Goal: Obtain resource: Download file/media

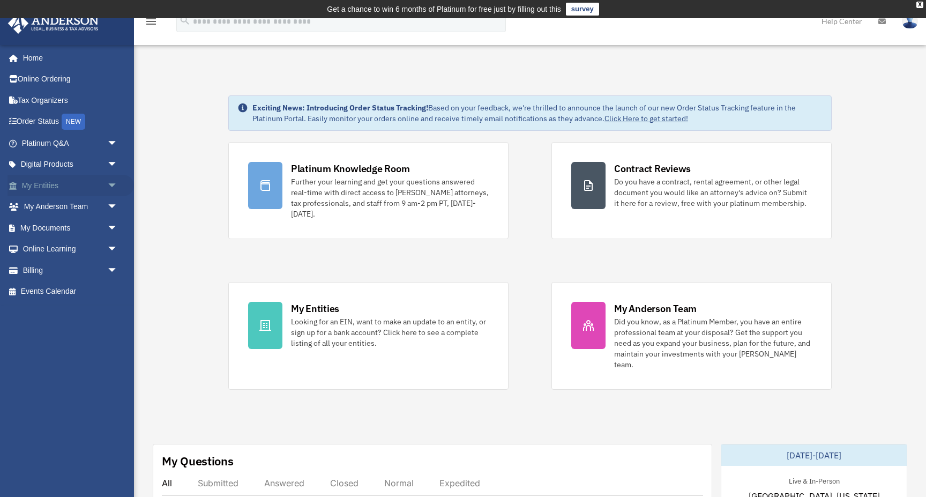
click at [111, 186] on span "arrow_drop_down" at bounding box center [117, 186] width 21 height 22
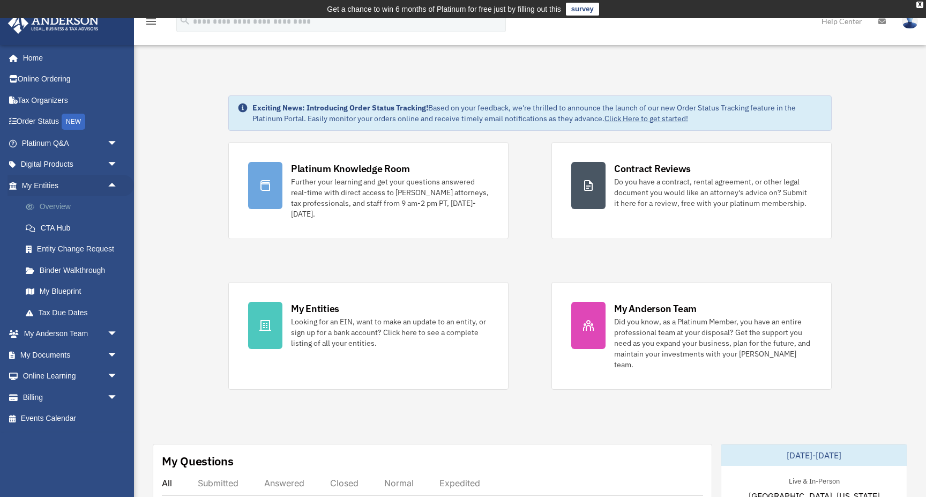
click at [56, 206] on link "Overview" at bounding box center [74, 206] width 119 height 21
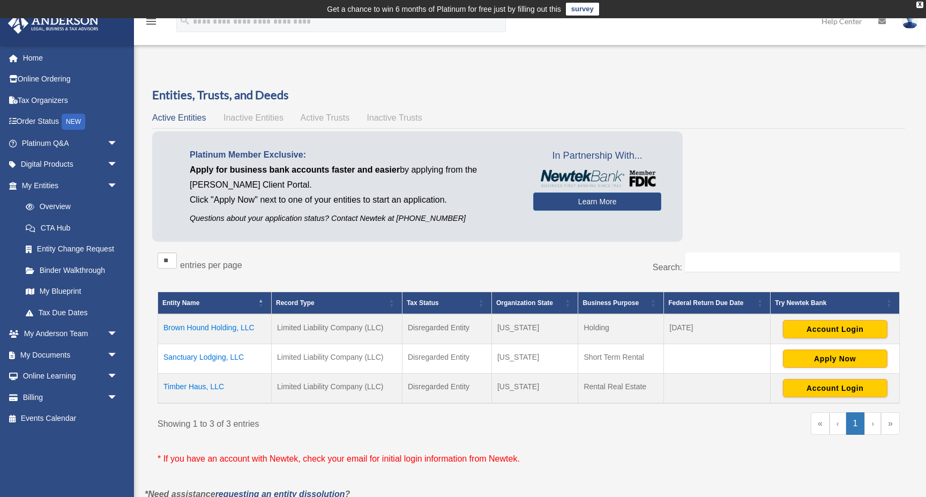
click at [236, 355] on td "Sanctuary Lodging, LLC" at bounding box center [215, 358] width 114 height 29
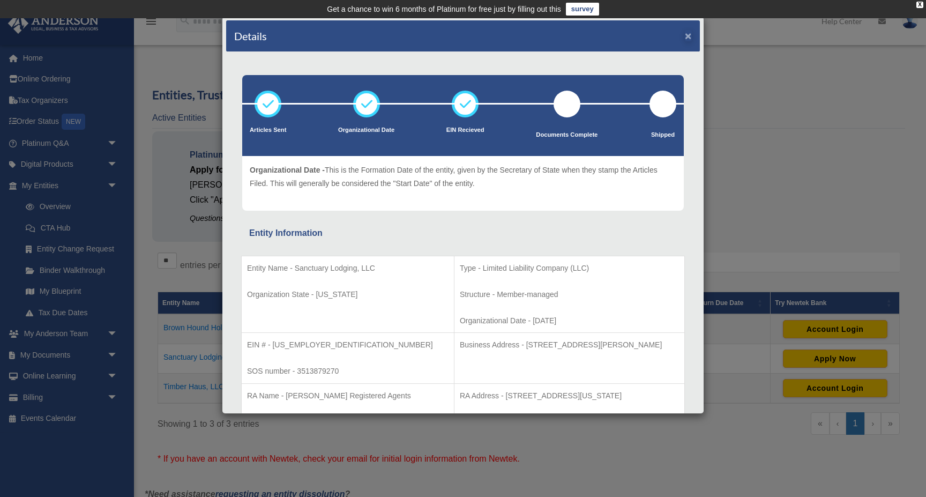
click at [689, 38] on button "×" at bounding box center [688, 35] width 7 height 11
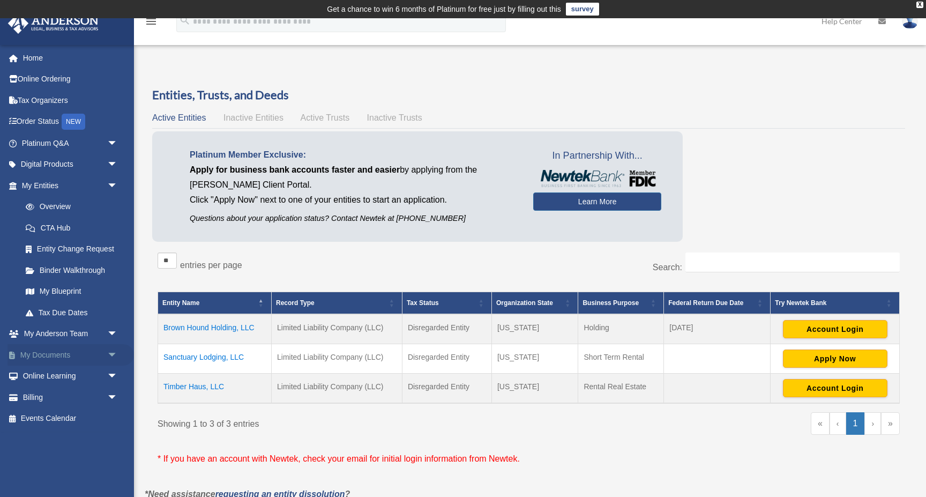
click at [109, 348] on span "arrow_drop_down" at bounding box center [117, 355] width 21 height 22
click at [41, 373] on link "Box" at bounding box center [74, 375] width 119 height 21
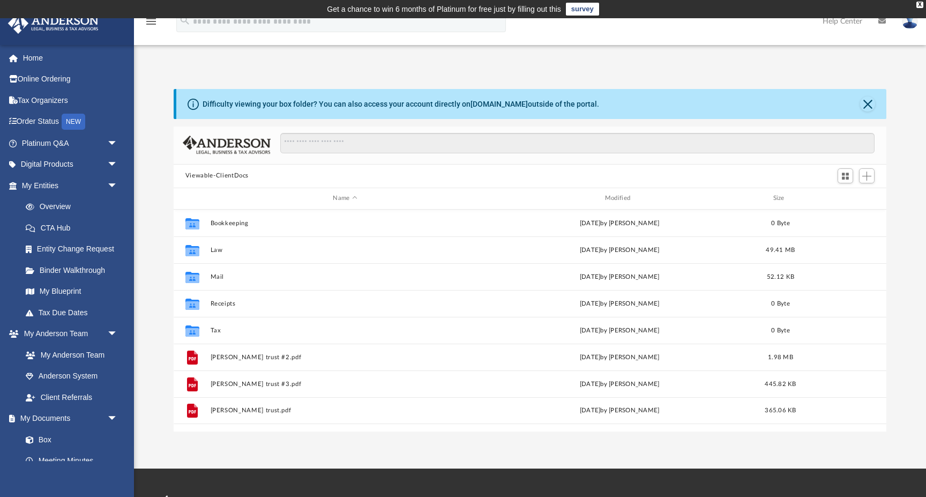
scroll to position [244, 713]
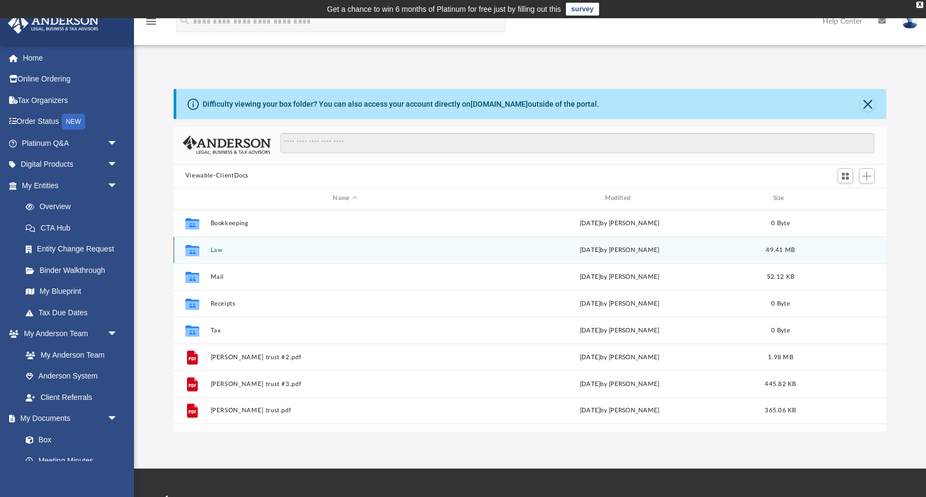
click at [218, 250] on button "Law" at bounding box center [345, 250] width 270 height 7
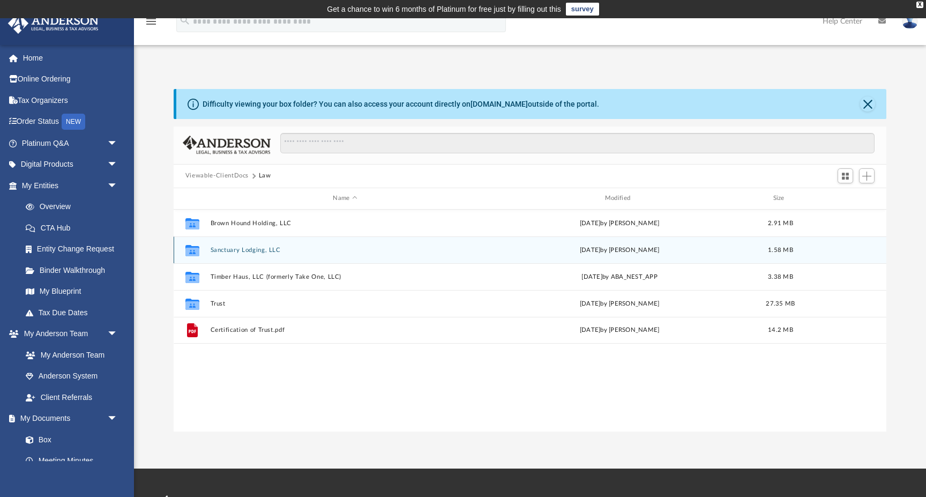
click at [241, 253] on div "Collaborated Folder Sanctuary Lodging, LLC [DATE] by [PERSON_NAME] 1.58 MB" at bounding box center [530, 249] width 713 height 27
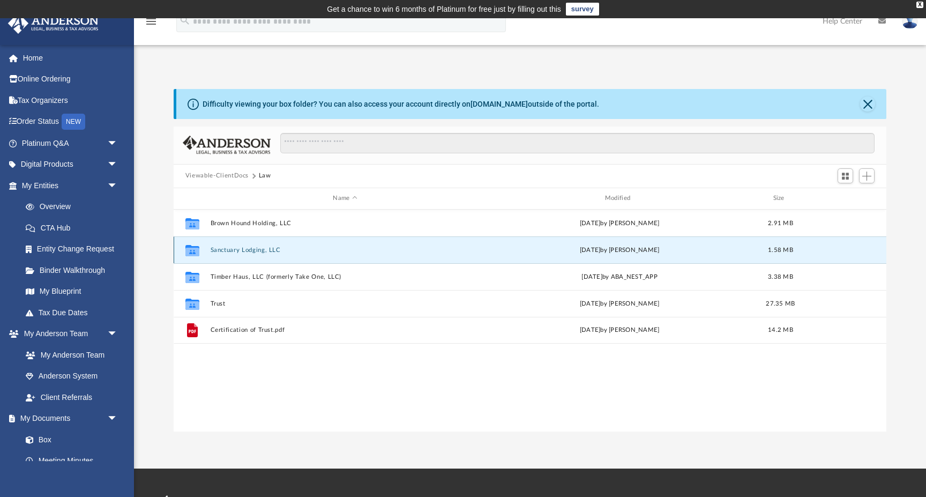
click at [241, 253] on div "Collaborated Folder Sanctuary Lodging, LLC [DATE] by [PERSON_NAME] 1.58 MB" at bounding box center [530, 249] width 713 height 27
click at [189, 247] on icon "grid" at bounding box center [192, 251] width 14 height 9
click at [229, 249] on button "Sanctuary Lodging, LLC" at bounding box center [345, 250] width 270 height 7
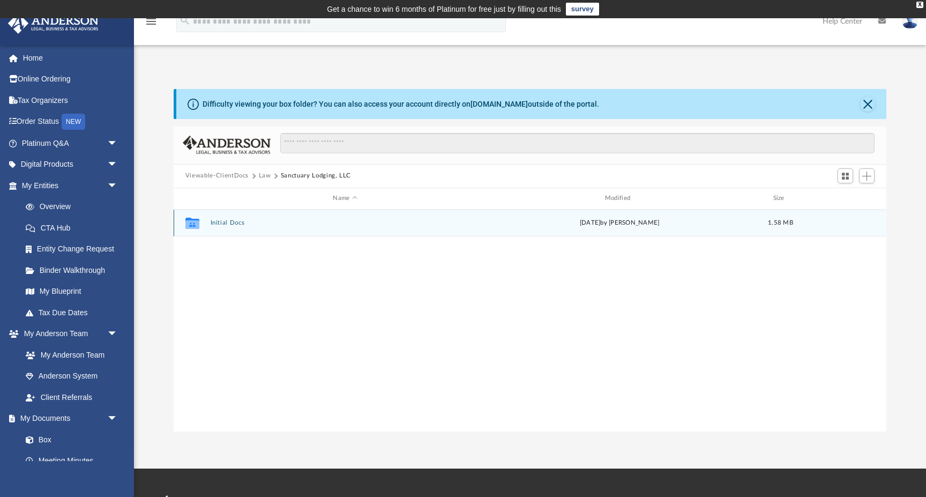
click at [228, 224] on button "Initial Docs" at bounding box center [345, 222] width 270 height 7
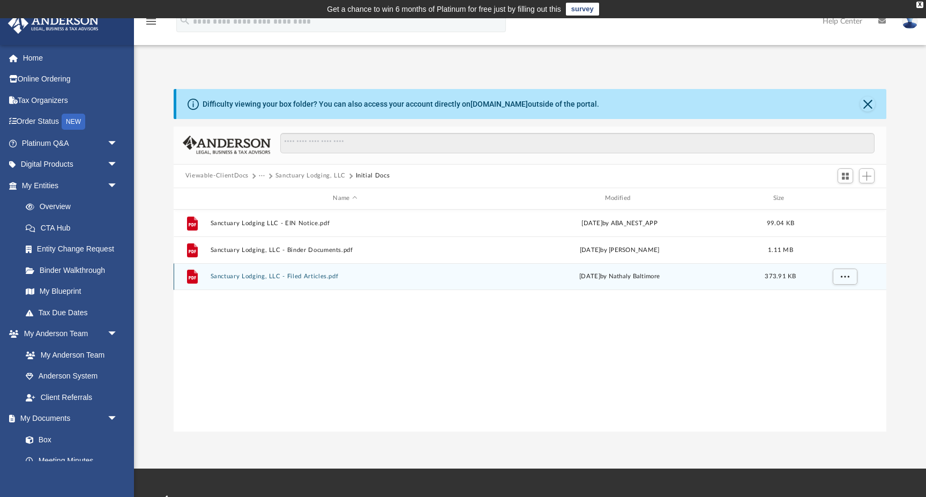
click at [246, 278] on button "Sanctuary Lodging, LLC - Filed Articles.pdf" at bounding box center [345, 276] width 270 height 7
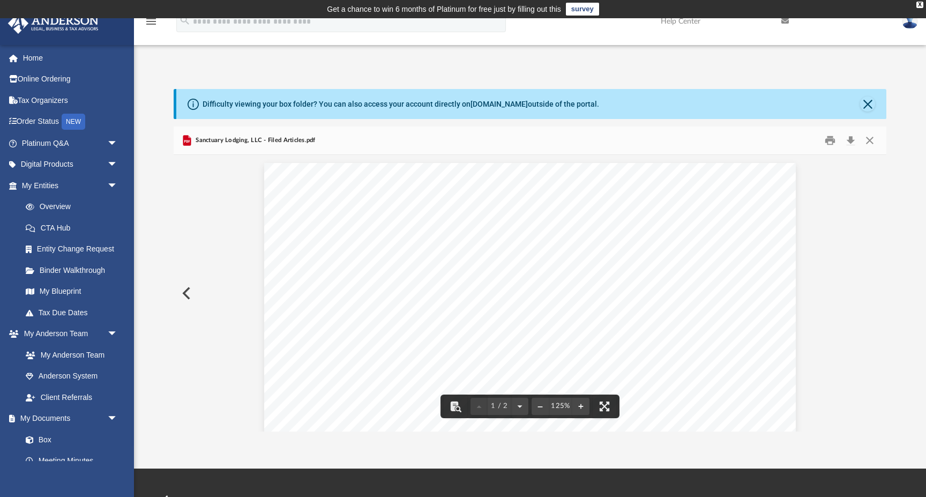
scroll to position [0, 0]
click at [830, 141] on button "Print" at bounding box center [830, 140] width 21 height 17
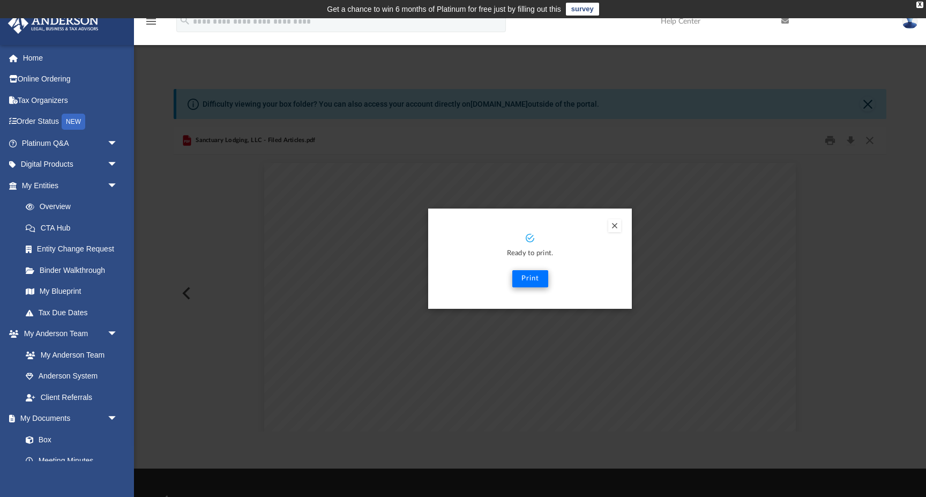
click at [531, 278] on button "Print" at bounding box center [530, 278] width 36 height 17
